Goal: Information Seeking & Learning: Learn about a topic

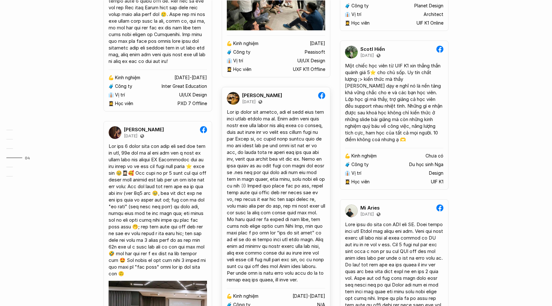
scroll to position [1411, 0]
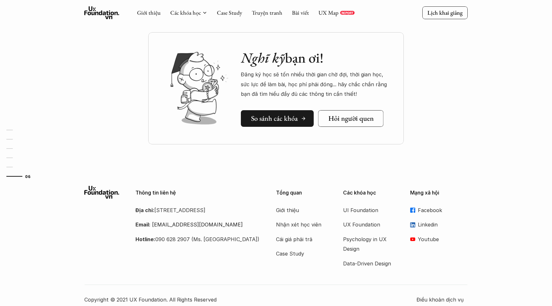
click at [254, 116] on h5 "So sánh các khóa" at bounding box center [274, 118] width 47 height 8
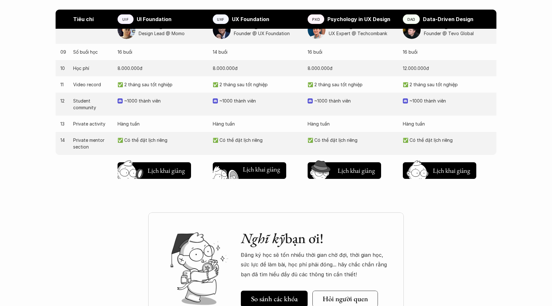
scroll to position [697, 0]
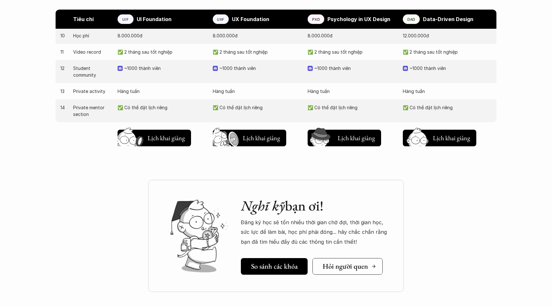
click at [343, 267] on h5 "Hỏi người quen" at bounding box center [344, 266] width 45 height 8
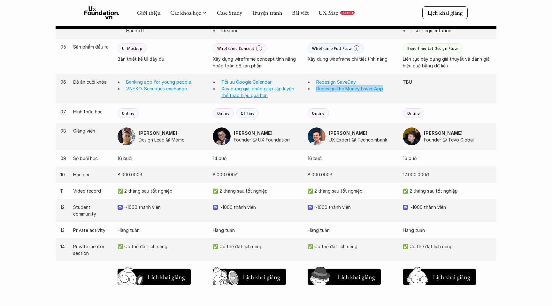
scroll to position [535, 0]
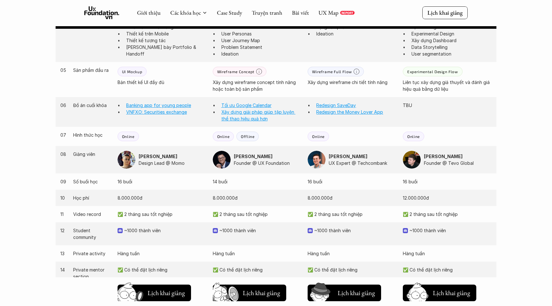
click at [526, 88] on div "Giới thiệu Các khóa học Case Study Truyện tranh Bài viết UX Map REPORT Lịch kha…" at bounding box center [276, 51] width 552 height 1172
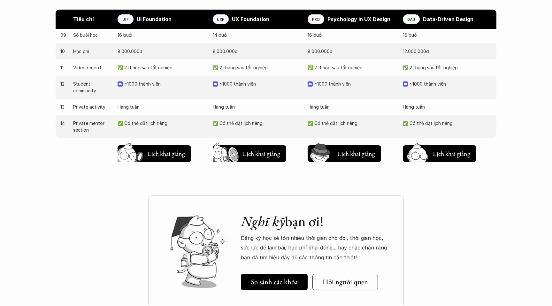
scroll to position [649, 0]
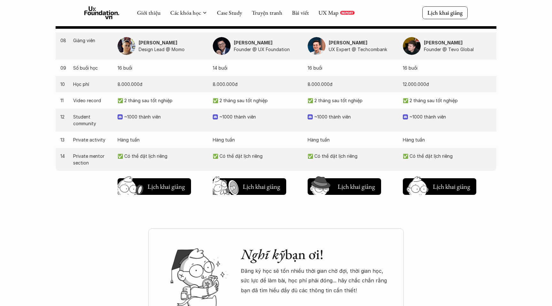
click at [243, 104] on div "11 Video record ✅ 2 tháng sau tốt nghiệp ✅ 2 tháng sau tốt nghiệp ✅ 2 tháng sau…" at bounding box center [276, 100] width 440 height 16
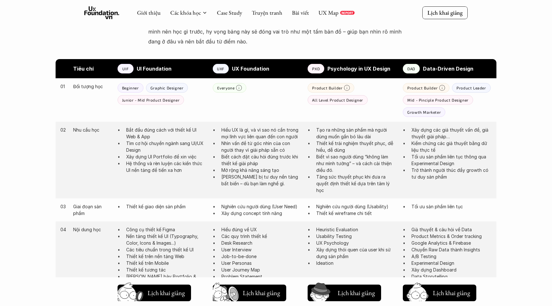
scroll to position [273, 0]
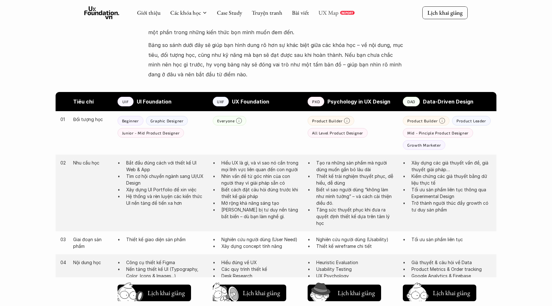
click at [327, 12] on link "UX Map" at bounding box center [328, 12] width 20 height 7
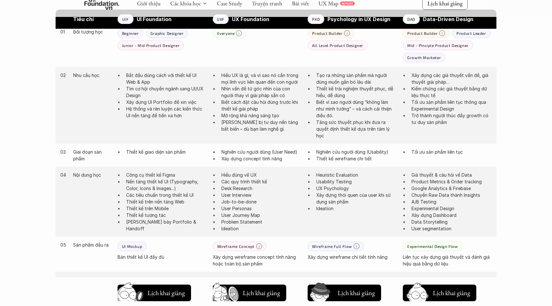
scroll to position [394, 0]
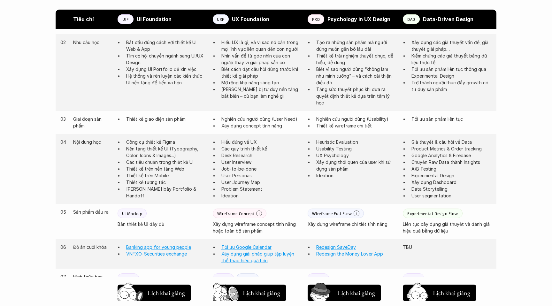
click at [224, 216] on div "Wireframe Concept" at bounding box center [240, 213] width 54 height 10
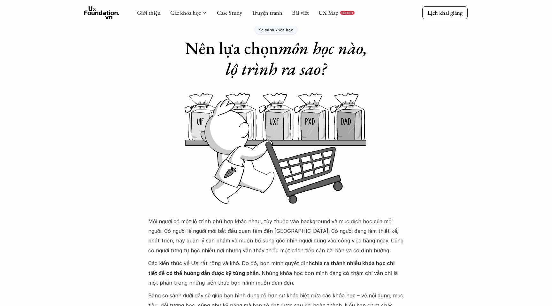
scroll to position [3, 0]
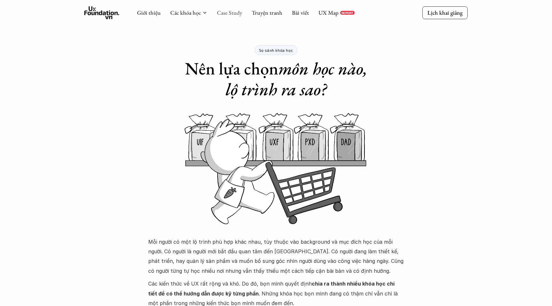
click at [234, 11] on link "Case Study" at bounding box center [229, 12] width 25 height 7
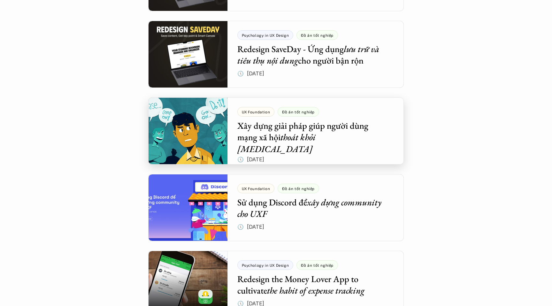
scroll to position [696, 0]
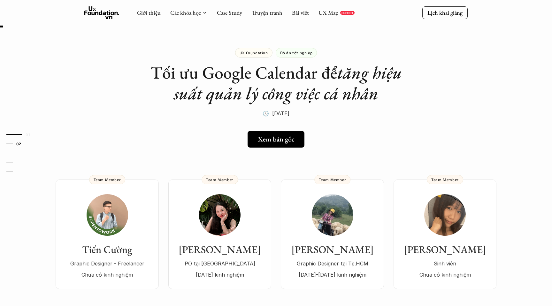
scroll to position [4, 0]
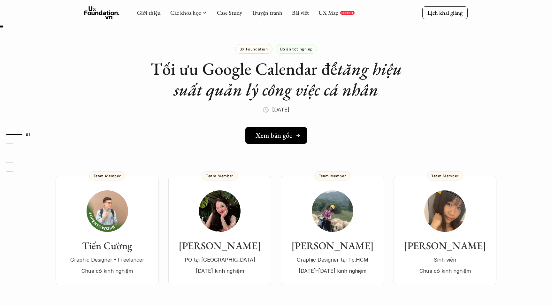
click at [291, 133] on h5 "Xem bản gốc" at bounding box center [273, 135] width 37 height 8
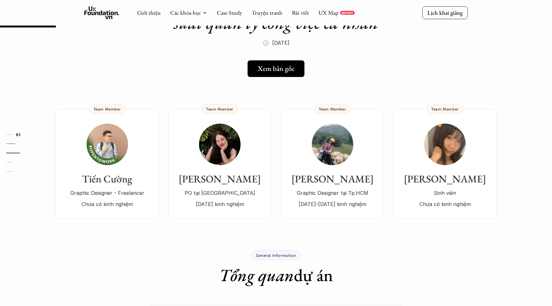
scroll to position [0, 0]
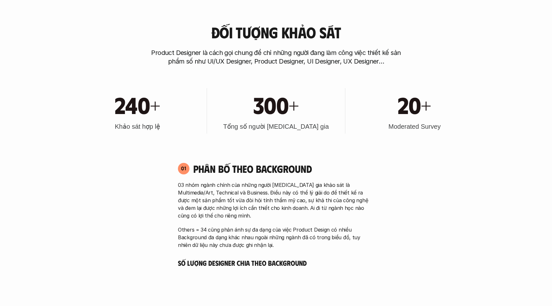
scroll to position [289, 0]
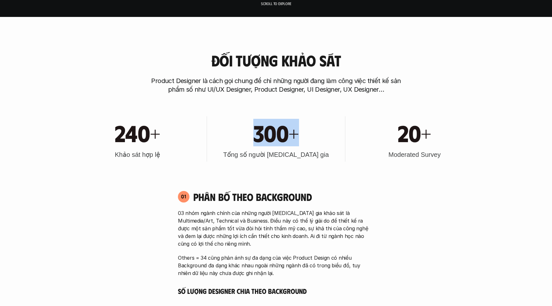
drag, startPoint x: 208, startPoint y: 108, endPoint x: 210, endPoint y: 153, distance: 45.0
click at [210, 153] on div "240+ Khảo sát hợp lệ 300+ Tổng số người tham gia 20+ Moderated Survey" at bounding box center [275, 139] width 409 height 64
click at [347, 118] on div "240+ Khảo sát hợp lệ 300+ Tổng số người tham gia 20+ Moderated Survey" at bounding box center [275, 139] width 409 height 64
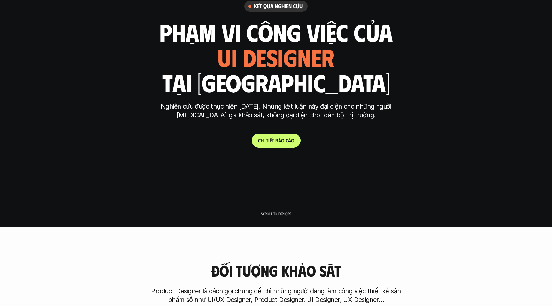
scroll to position [0, 0]
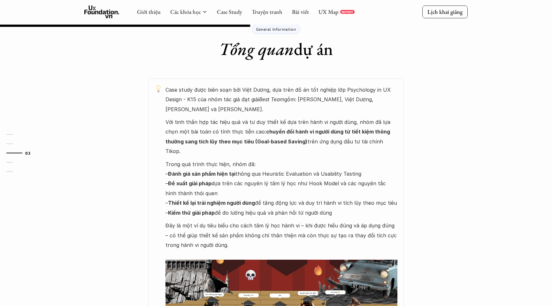
scroll to position [219, 0]
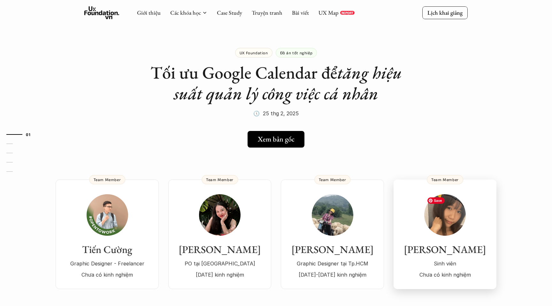
click at [443, 209] on img at bounding box center [444, 214] width 41 height 41
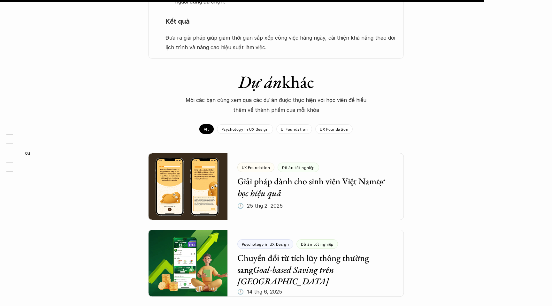
scroll to position [609, 0]
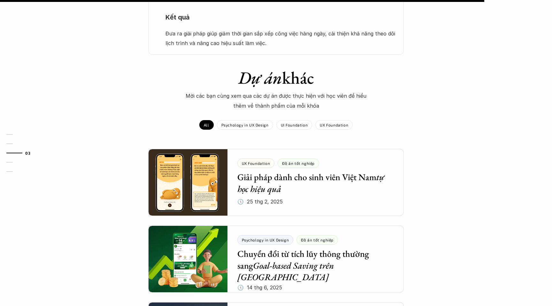
drag, startPoint x: 461, startPoint y: 216, endPoint x: 238, endPoint y: 2, distance: 309.3
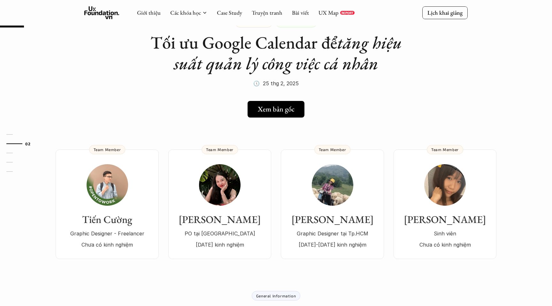
scroll to position [4, 0]
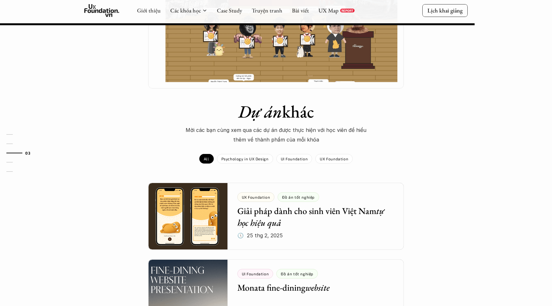
scroll to position [536, 0]
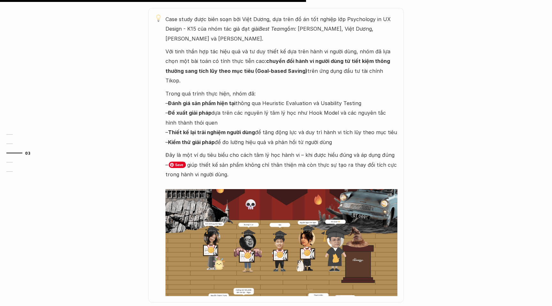
click at [287, 96] on p "Trong quá trình thực hiện, nhóm đã: – Đánh giá sản phẩm hiện tại thông qua Heur…" at bounding box center [281, 118] width 232 height 58
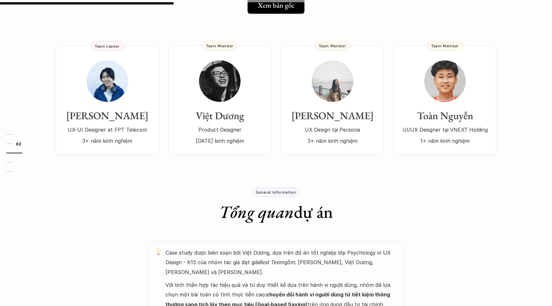
scroll to position [56, 0]
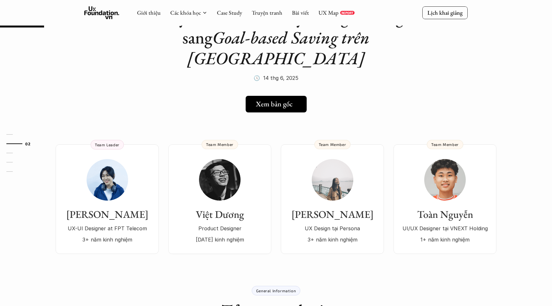
click at [279, 100] on h5 "Xem bản gốc" at bounding box center [273, 104] width 37 height 8
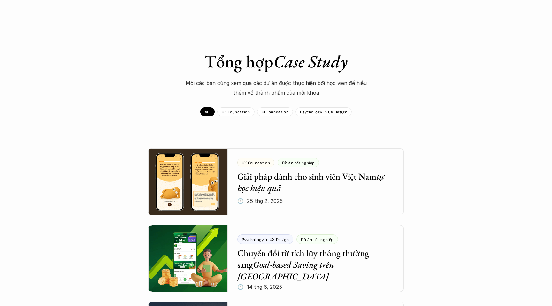
scroll to position [696, 0]
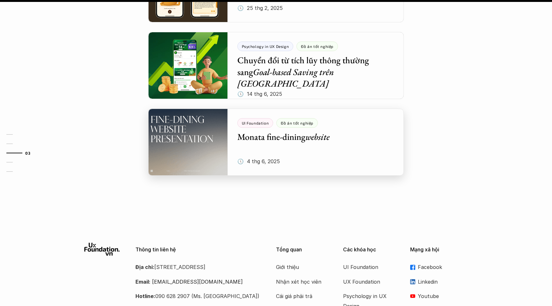
scroll to position [858, 0]
